Goal: Task Accomplishment & Management: Use online tool/utility

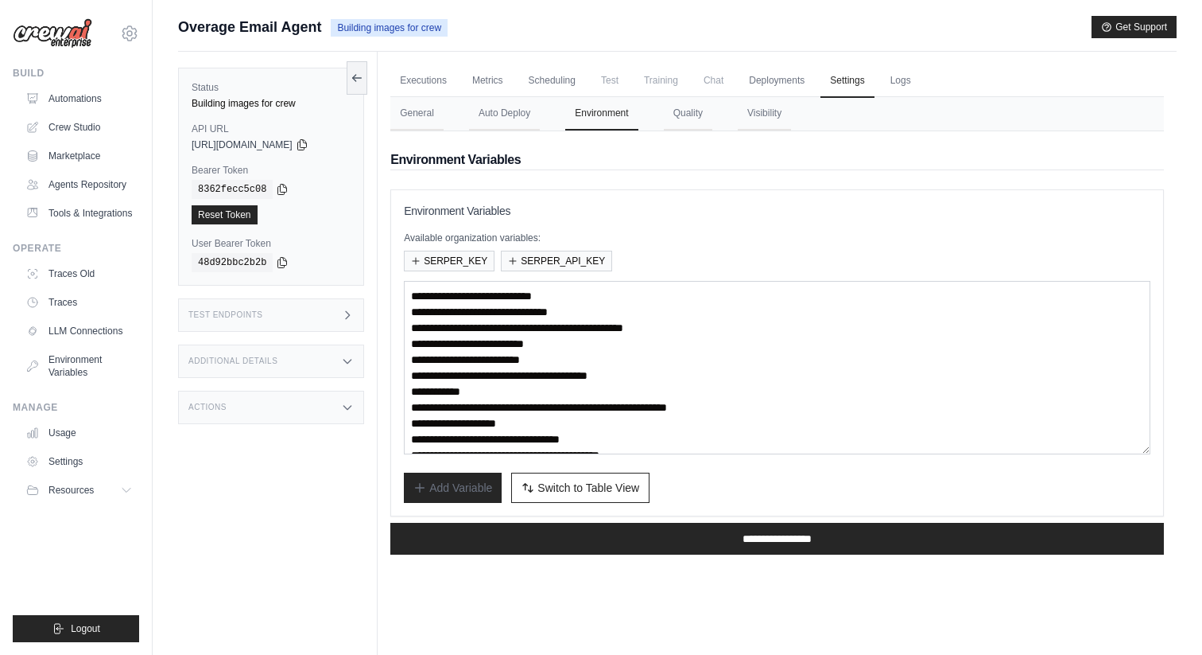
scroll to position [11, 0]
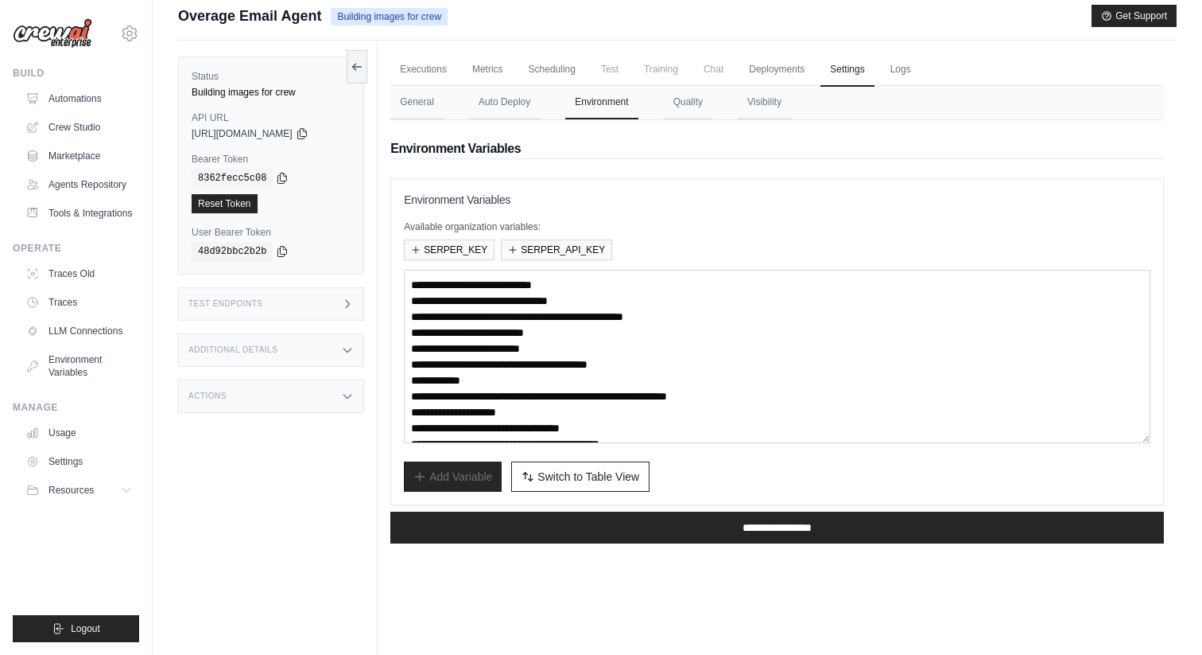
click at [120, 37] on icon at bounding box center [129, 33] width 19 height 19
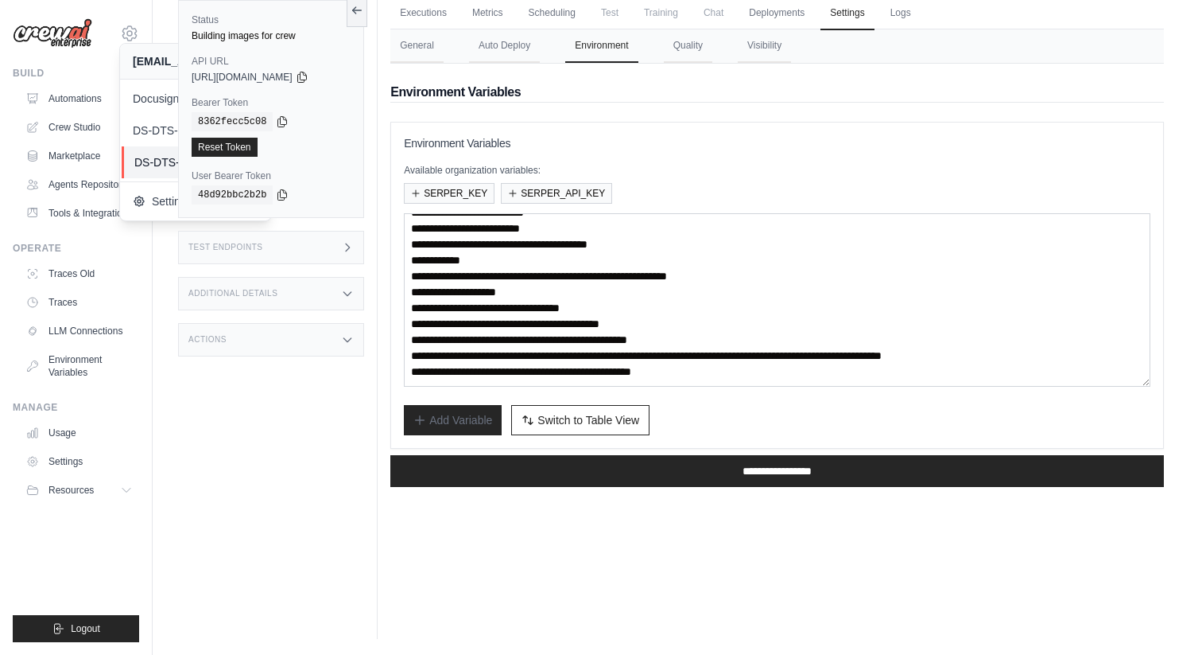
scroll to position [0, 0]
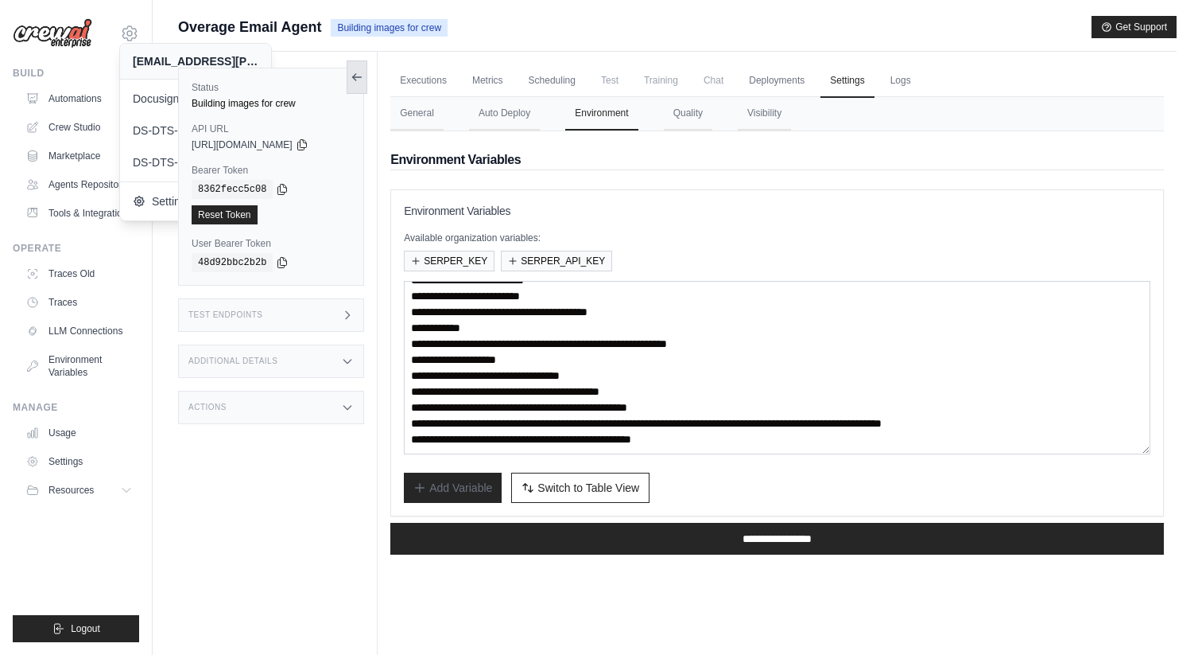
click at [361, 80] on icon at bounding box center [357, 77] width 13 height 13
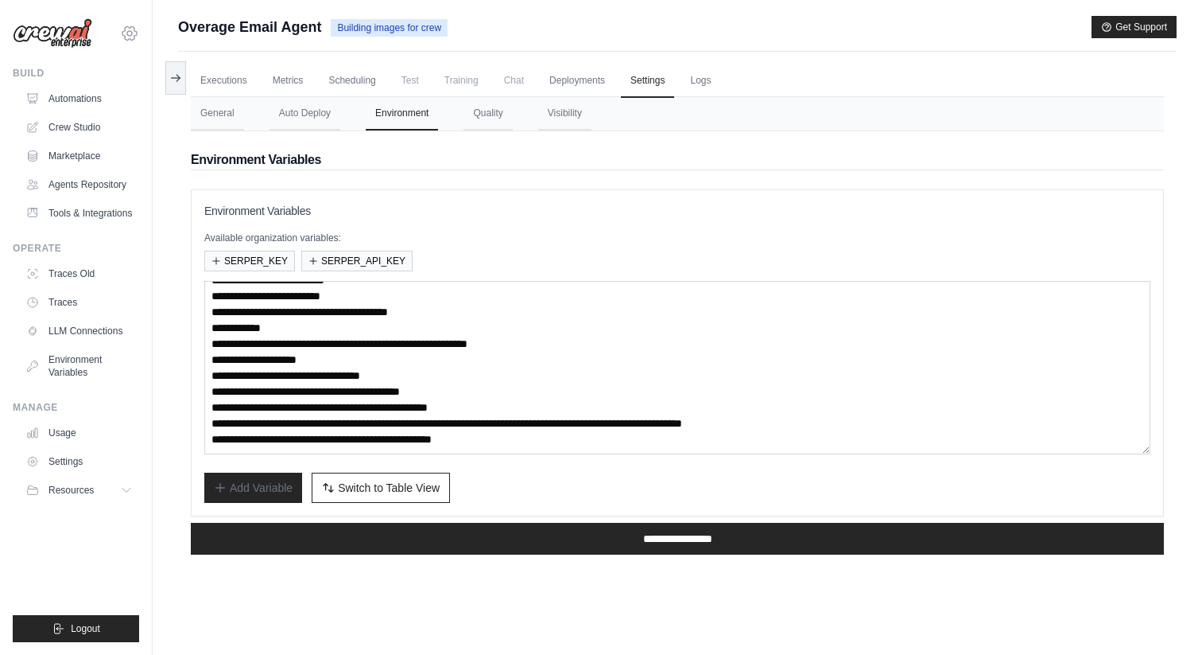
click at [132, 33] on icon at bounding box center [129, 33] width 5 height 5
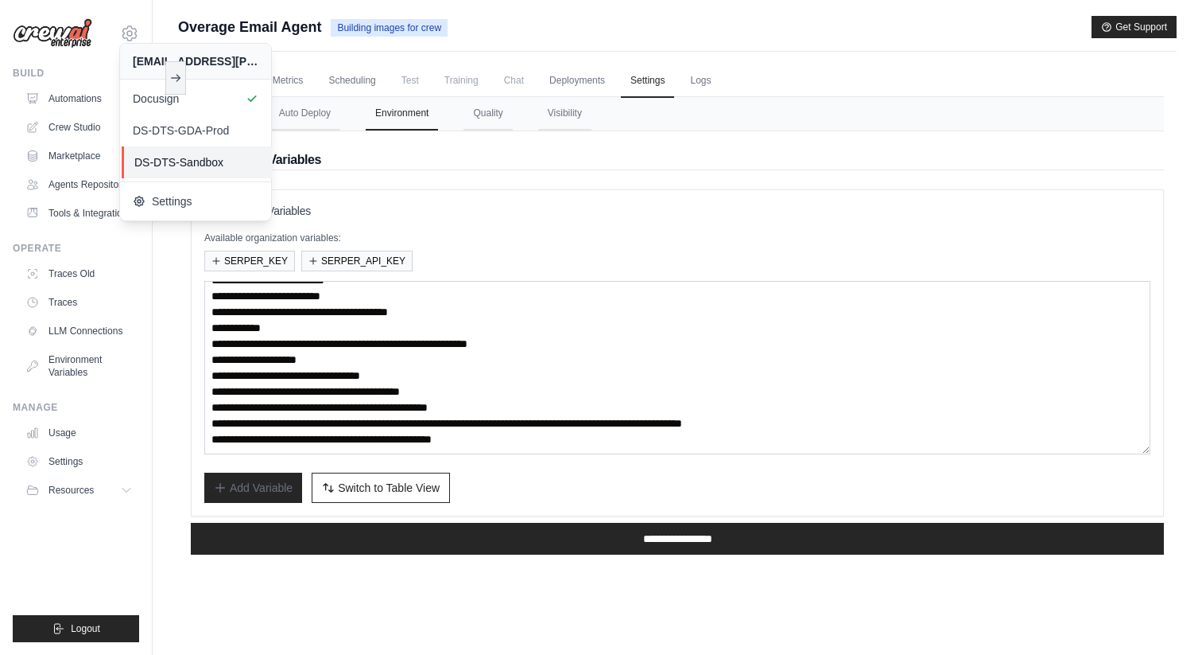
click at [199, 153] on link "DS-DTS-Sandbox" at bounding box center [197, 162] width 151 height 32
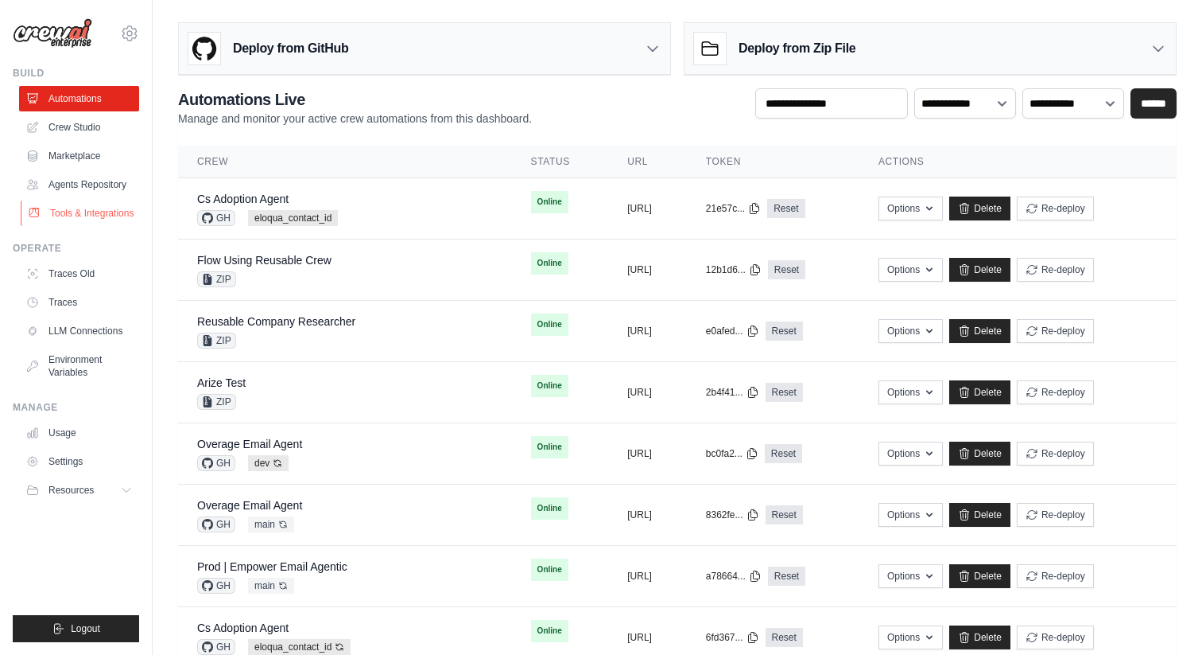
click at [95, 207] on link "Tools & Integrations" at bounding box center [81, 212] width 120 height 25
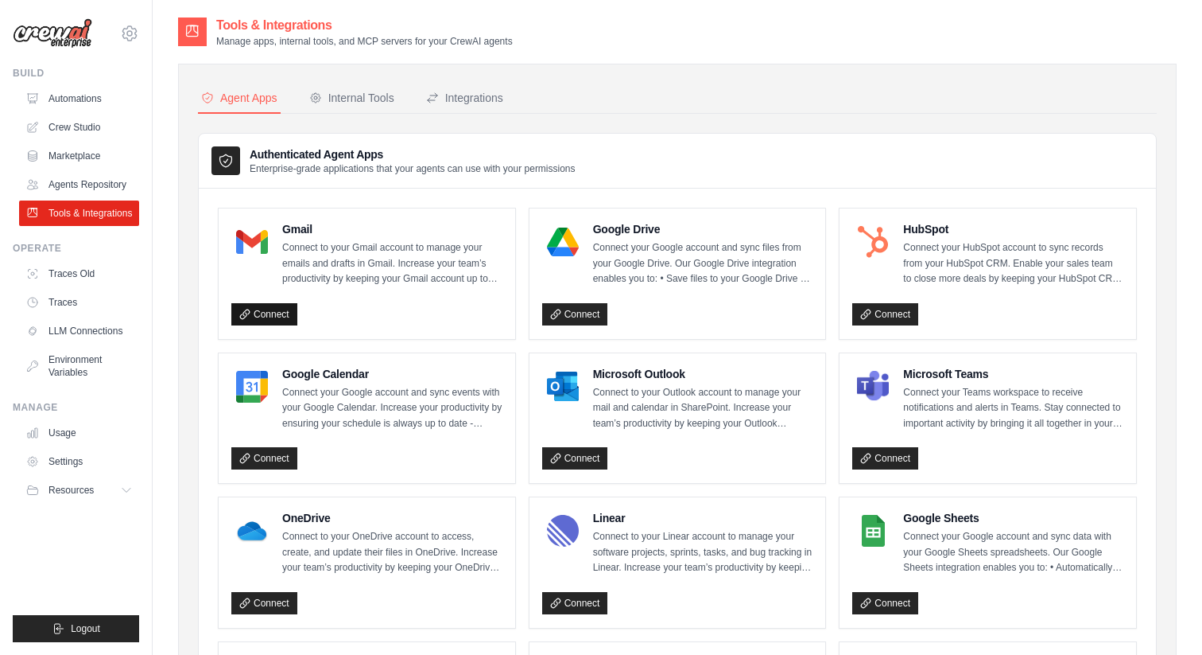
click at [254, 310] on link "Connect" at bounding box center [264, 314] width 66 height 22
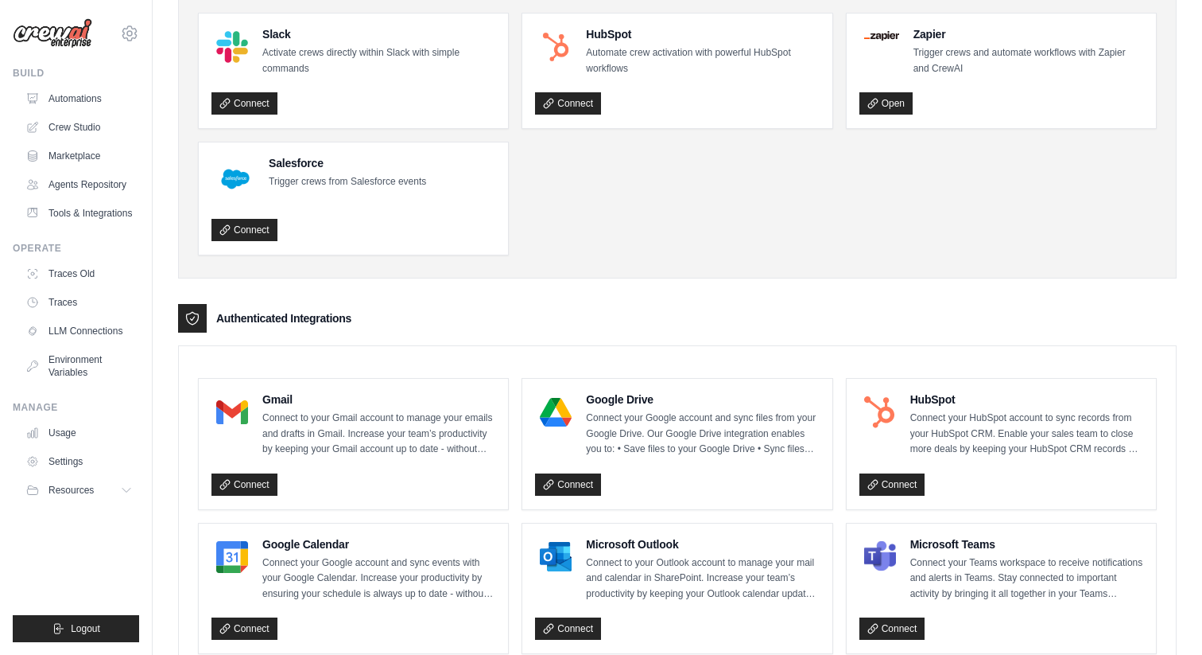
scroll to position [149, 0]
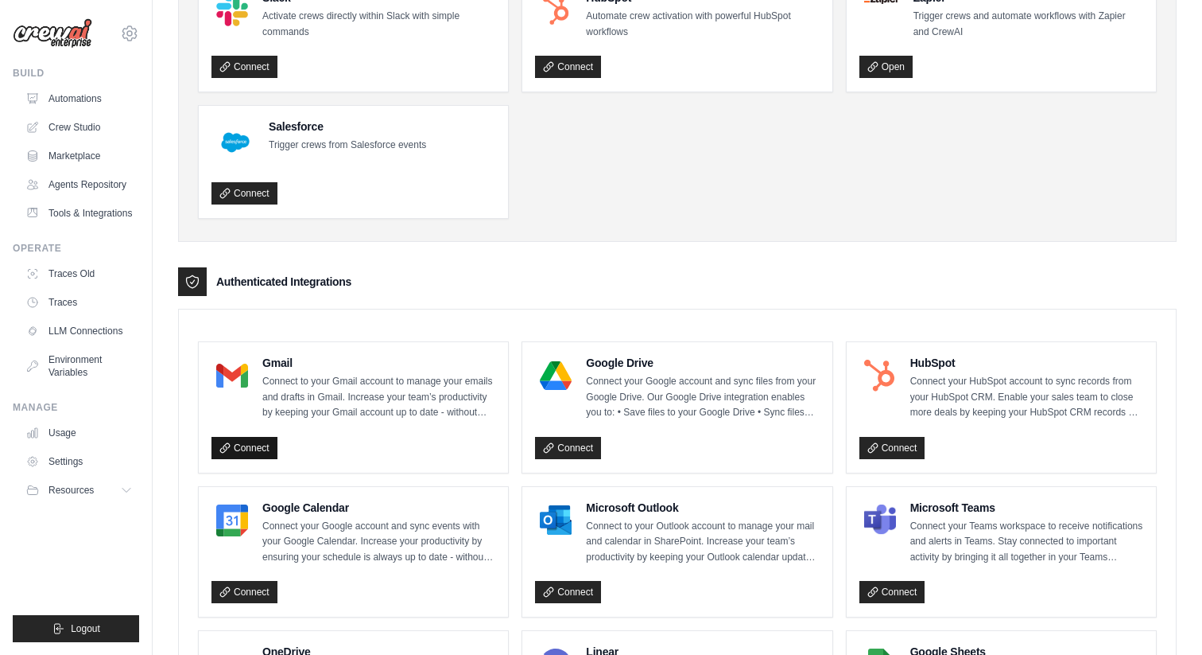
click at [263, 437] on link "Connect" at bounding box center [245, 448] width 66 height 22
click at [270, 361] on h4 "Gmail" at bounding box center [378, 363] width 233 height 16
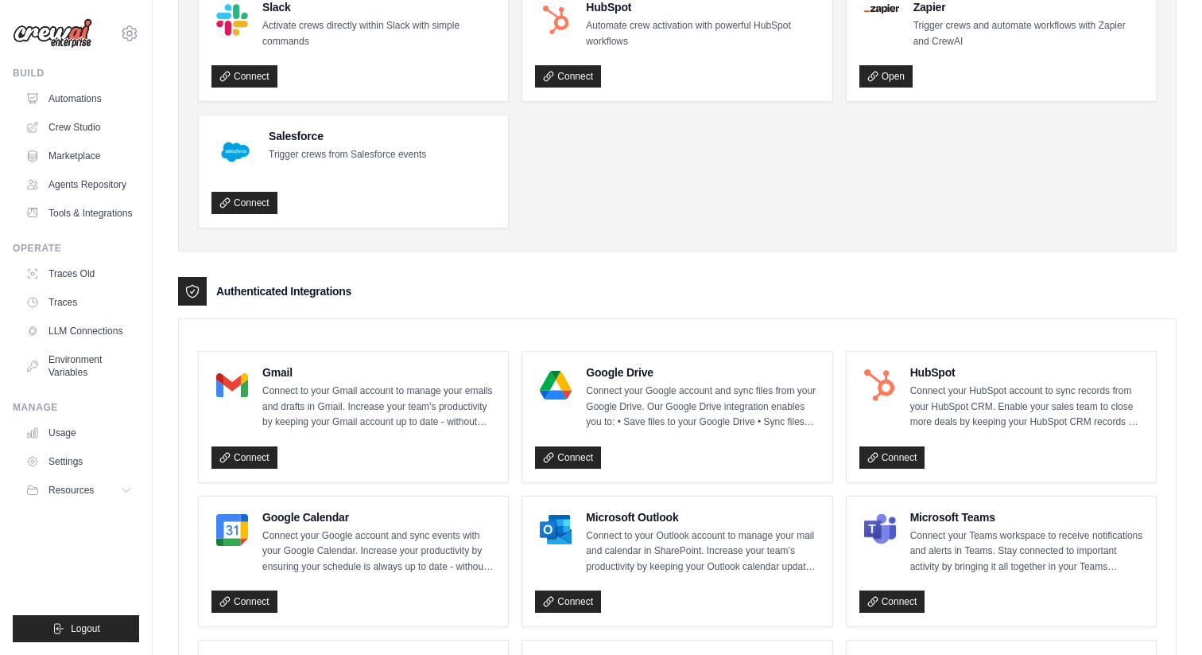
scroll to position [320, 0]
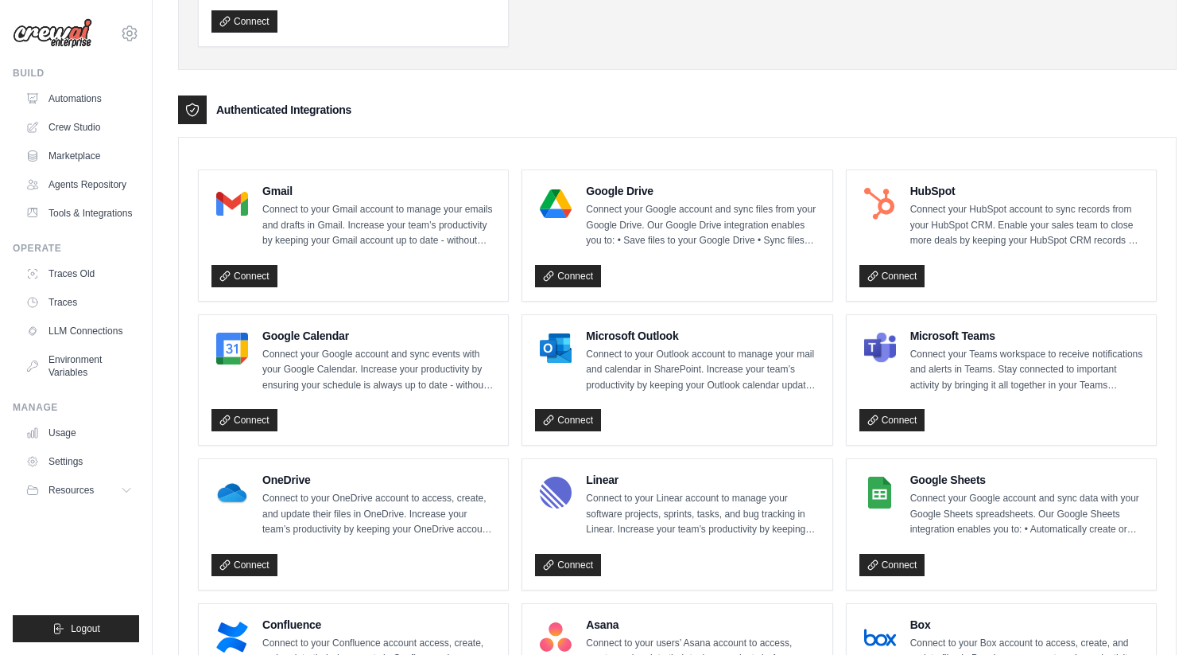
click at [336, 237] on p "Connect to your Gmail account to manage your emails and drafts in Gmail. Increa…" at bounding box center [378, 225] width 233 height 47
click at [232, 208] on img at bounding box center [232, 204] width 32 height 32
click at [246, 279] on link "Connect" at bounding box center [245, 276] width 66 height 22
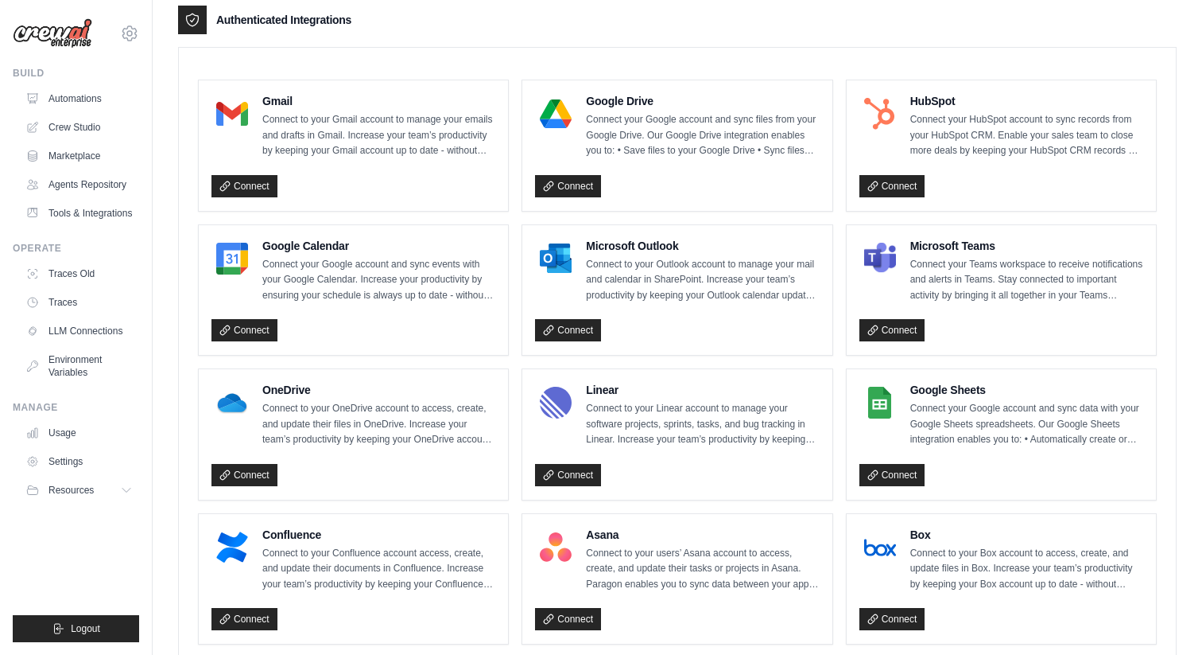
scroll to position [385, 0]
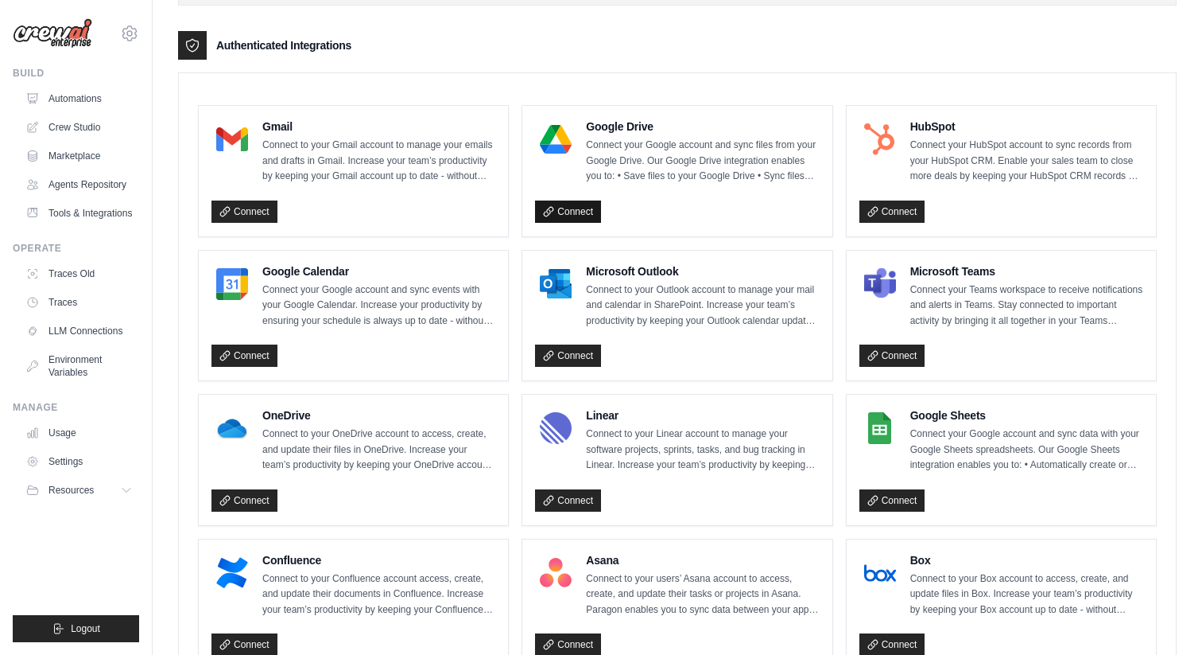
click at [546, 208] on icon at bounding box center [548, 211] width 11 height 11
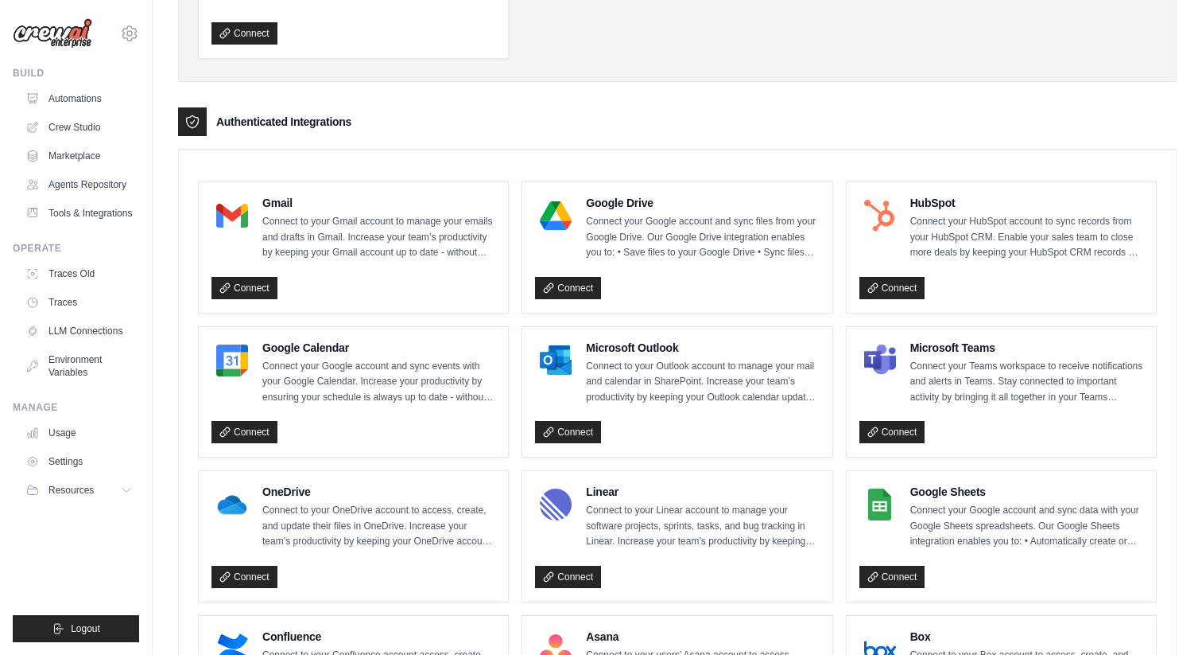
scroll to position [335, 0]
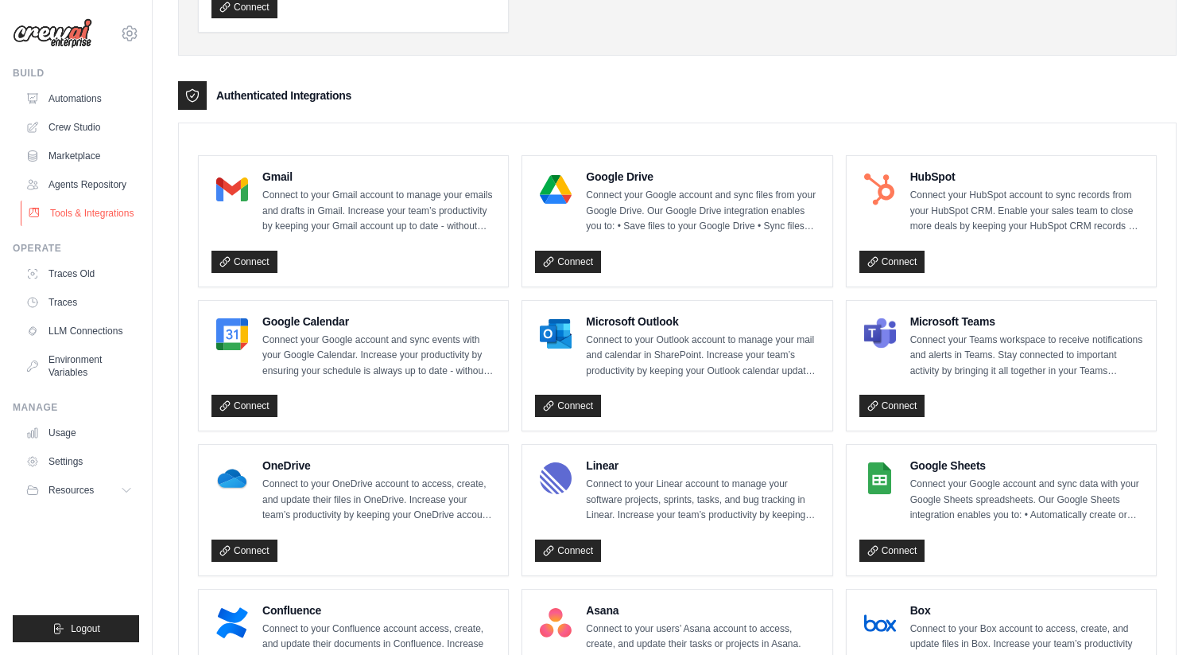
click at [95, 202] on link "Tools & Integrations" at bounding box center [81, 212] width 120 height 25
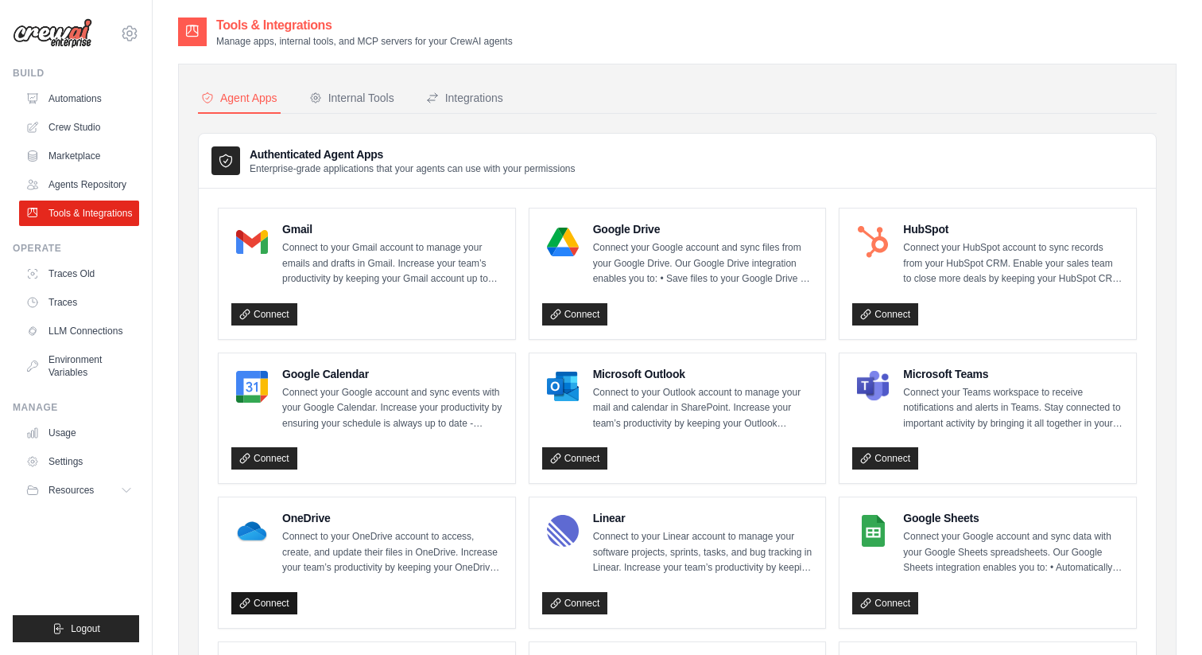
click at [287, 602] on link "Connect" at bounding box center [264, 603] width 66 height 22
click at [268, 310] on link "Connect" at bounding box center [264, 314] width 66 height 22
click at [263, 307] on link "Connect" at bounding box center [264, 314] width 66 height 22
click at [474, 96] on div "Integrations" at bounding box center [464, 98] width 77 height 16
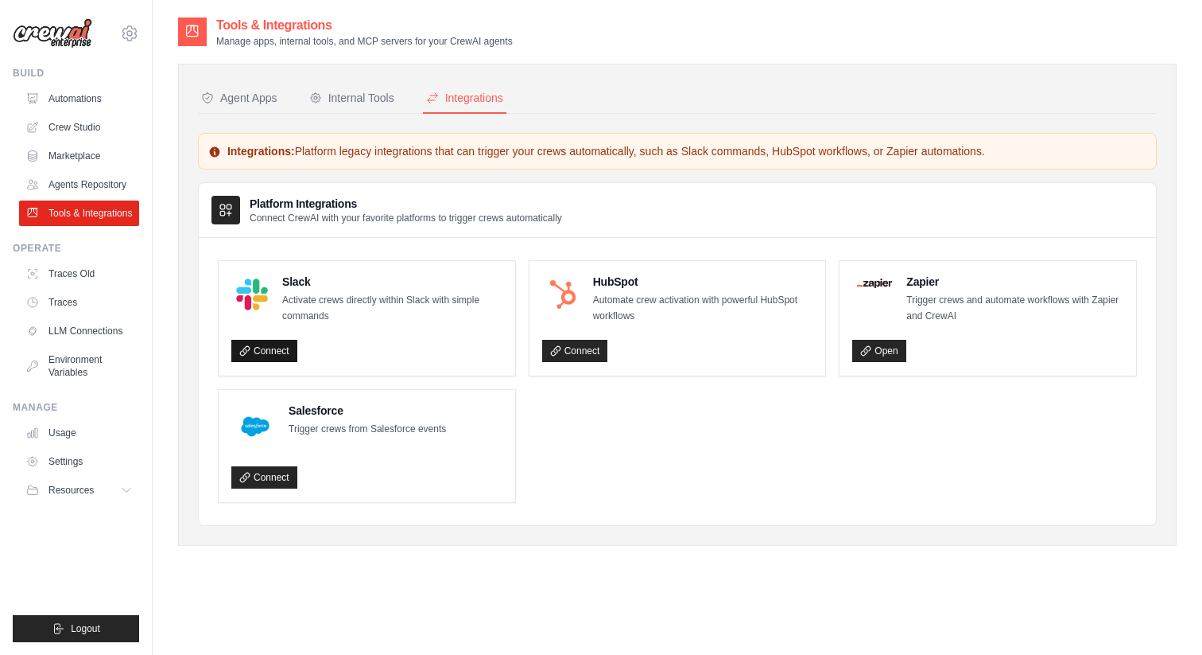
click at [287, 349] on link "Connect" at bounding box center [264, 351] width 66 height 22
click at [122, 38] on icon at bounding box center [129, 33] width 19 height 19
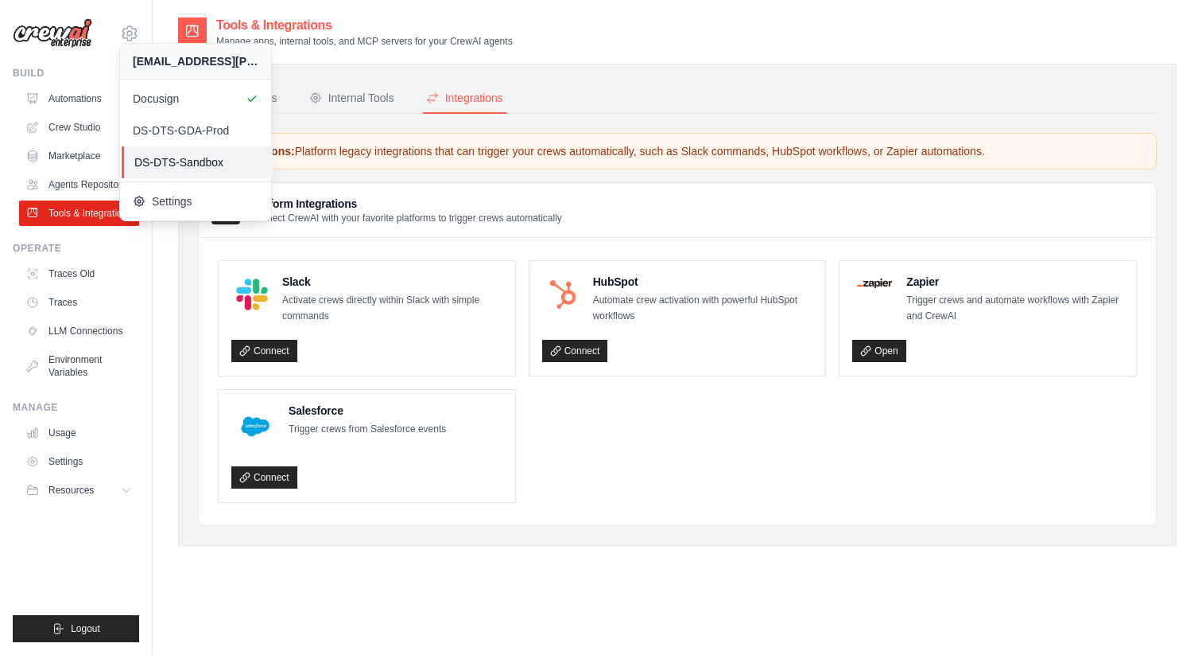
click at [186, 161] on span "DS-DTS-Sandbox" at bounding box center [197, 162] width 126 height 16
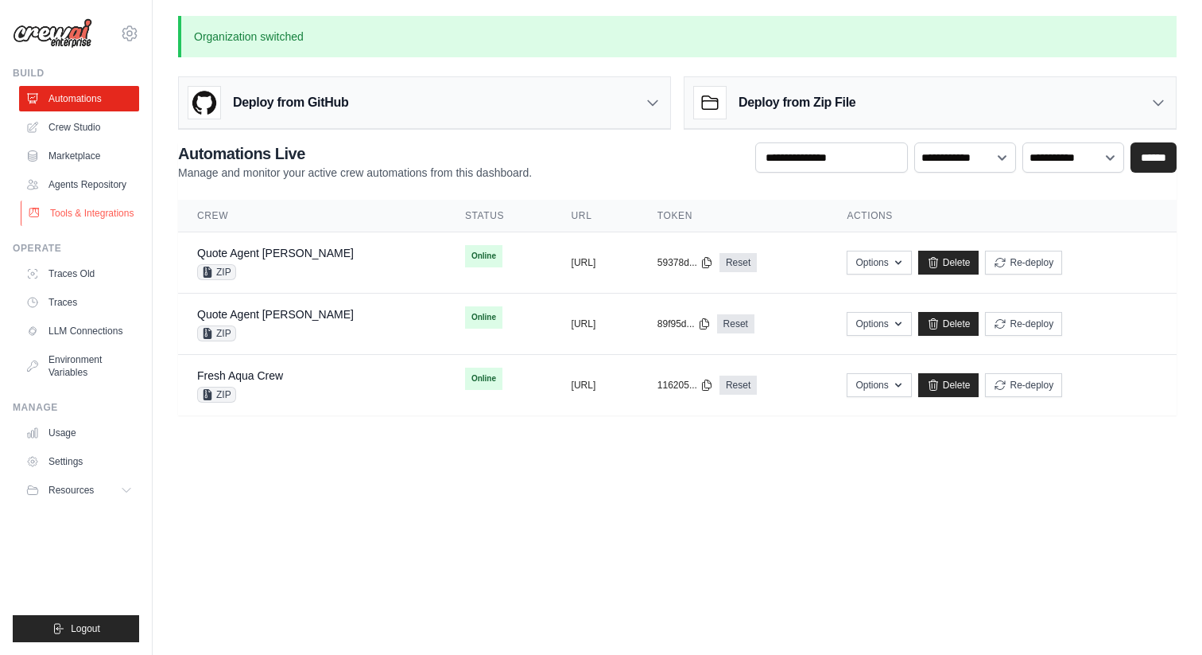
click at [102, 218] on link "Tools & Integrations" at bounding box center [81, 212] width 120 height 25
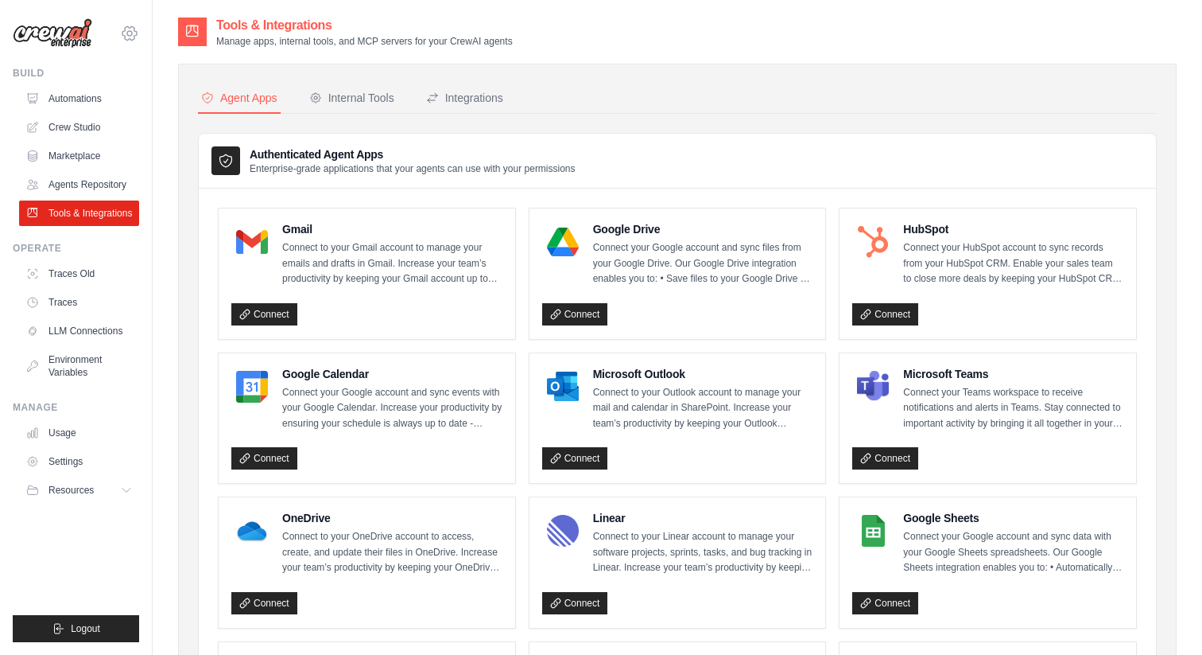
click at [128, 38] on icon at bounding box center [129, 33] width 19 height 19
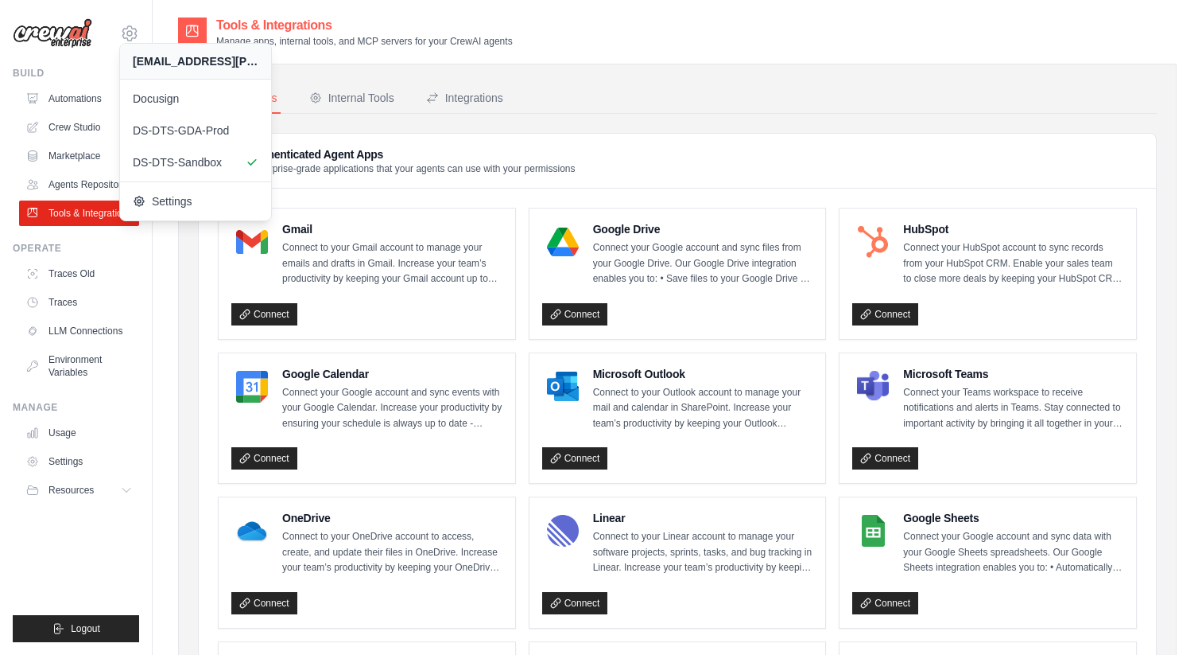
click at [627, 155] on div "Authenticated Agent Apps Enterprise-grade applications that your agents can use…" at bounding box center [678, 161] width 958 height 55
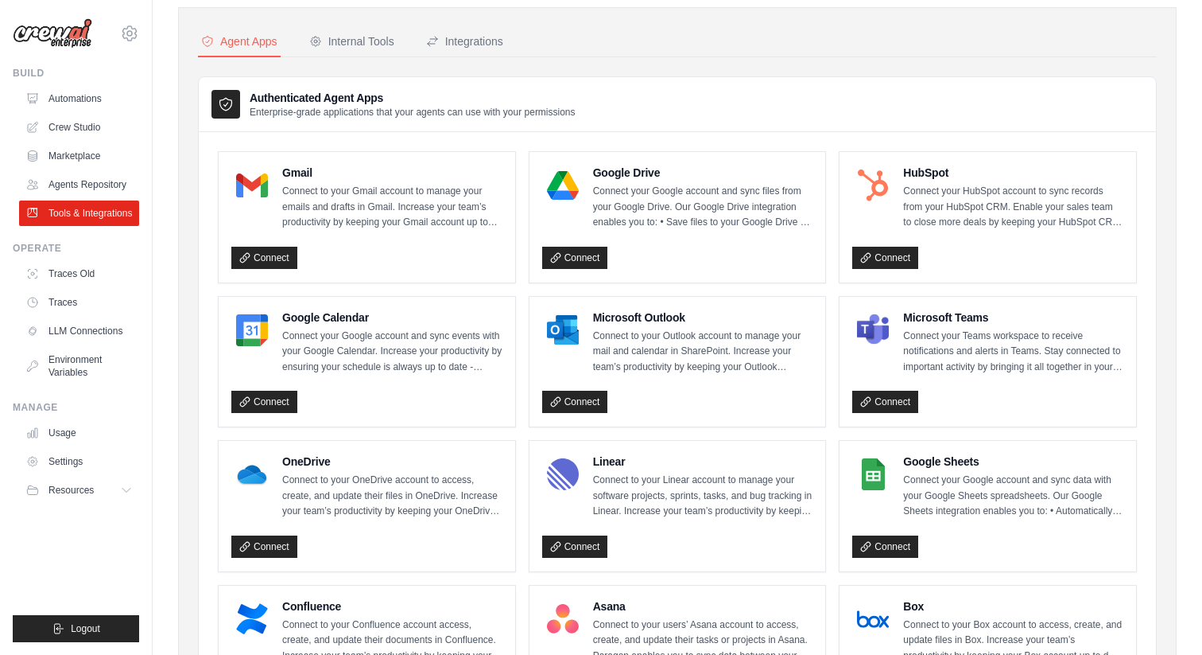
scroll to position [765, 0]
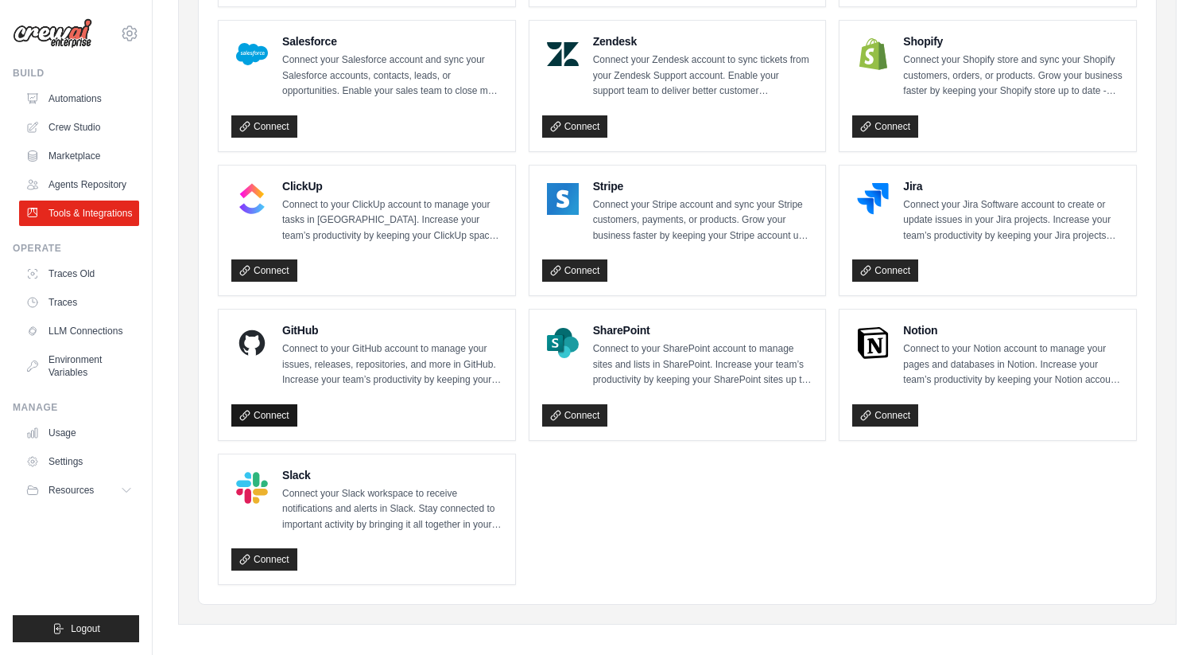
click at [273, 412] on link "Connect" at bounding box center [264, 415] width 66 height 22
click at [274, 414] on link "Connect" at bounding box center [264, 415] width 66 height 22
